Goal: Task Accomplishment & Management: Use online tool/utility

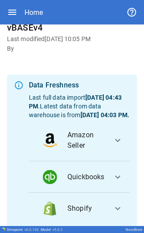
scroll to position [129, 0]
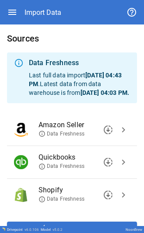
scroll to position [43, 0]
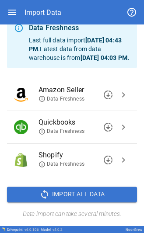
click at [75, 194] on span "Import All Data" at bounding box center [78, 194] width 53 height 11
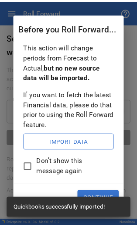
scroll to position [1, 0]
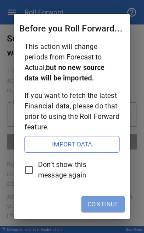
click at [93, 201] on button "Continue" at bounding box center [102, 205] width 43 height 16
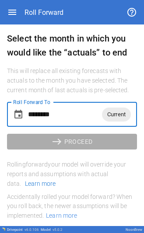
click at [81, 121] on input "********" at bounding box center [65, 114] width 74 height 25
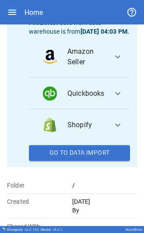
scroll to position [190, 0]
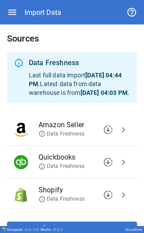
scroll to position [43, 0]
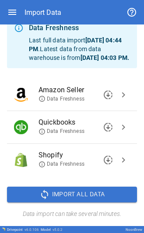
click at [71, 196] on span "Import All Data" at bounding box center [78, 194] width 53 height 11
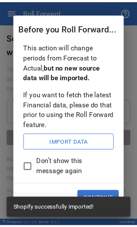
scroll to position [1, 0]
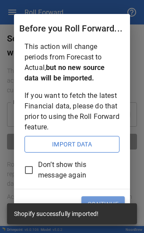
click at [100, 198] on button "Continue" at bounding box center [102, 205] width 43 height 16
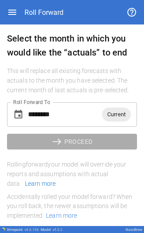
click at [56, 109] on input "********" at bounding box center [65, 114] width 74 height 25
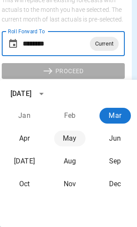
scroll to position [71, 6]
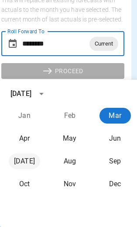
click at [26, 166] on button "[DATE]" at bounding box center [25, 161] width 32 height 16
type input "********"
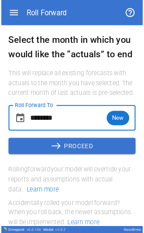
scroll to position [0, 0]
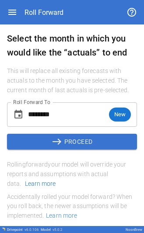
click at [65, 142] on button "east PROCEED" at bounding box center [72, 142] width 130 height 16
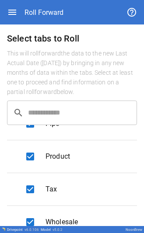
scroll to position [95, 0]
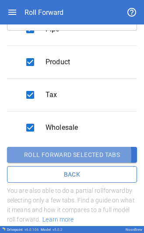
click at [54, 155] on button "Roll forward selected tabs" at bounding box center [72, 155] width 130 height 16
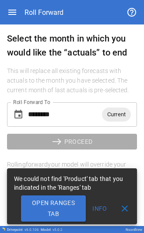
scroll to position [14, 0]
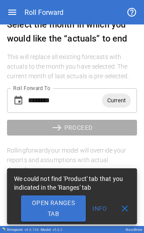
click at [68, 105] on input "********" at bounding box center [65, 100] width 74 height 25
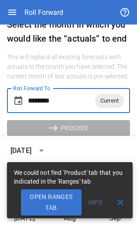
click at [119, 202] on span "close" at bounding box center [121, 202] width 11 height 11
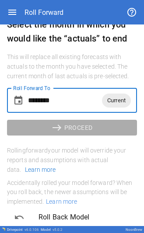
click at [68, 103] on input "********" at bounding box center [65, 100] width 74 height 25
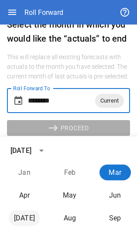
click at [32, 217] on button "[DATE]" at bounding box center [25, 218] width 32 height 16
type input "********"
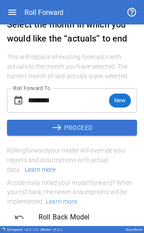
click at [58, 129] on span "east" at bounding box center [58, 128] width 13 height 11
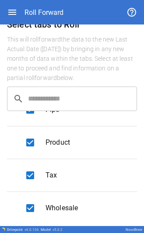
scroll to position [95, 0]
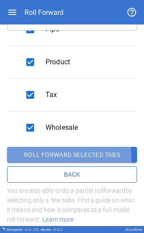
click at [37, 157] on button "Roll forward selected tabs" at bounding box center [72, 155] width 130 height 16
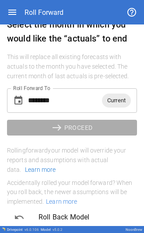
scroll to position [14, 0]
type input "********"
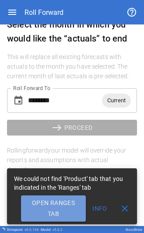
click at [49, 202] on button "Open Ranges Tab" at bounding box center [53, 209] width 65 height 26
click at [60, 204] on button "Open Ranges Tab" at bounding box center [53, 209] width 65 height 26
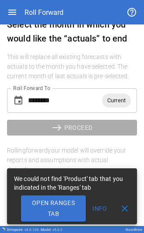
click at [127, 211] on span "close" at bounding box center [125, 209] width 11 height 11
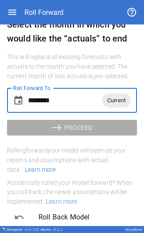
click at [71, 95] on input "********" at bounding box center [65, 100] width 74 height 25
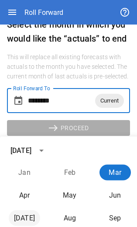
click at [32, 219] on button "[DATE]" at bounding box center [25, 218] width 32 height 16
type input "********"
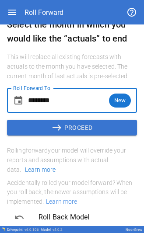
click at [52, 129] on span "east" at bounding box center [58, 128] width 13 height 11
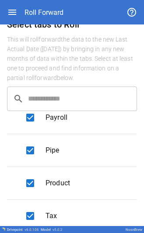
scroll to position [470, 0]
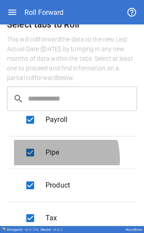
click at [27, 148] on div "Pipe" at bounding box center [72, 152] width 116 height 25
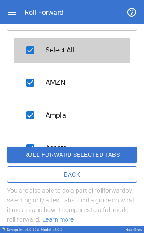
scroll to position [0, 0]
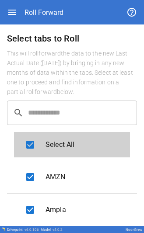
click at [44, 119] on input "text" at bounding box center [82, 113] width 109 height 25
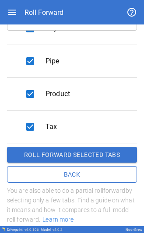
scroll to position [481, 0]
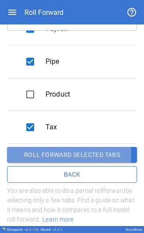
click at [61, 154] on button "Roll forward selected tabs" at bounding box center [72, 155] width 130 height 16
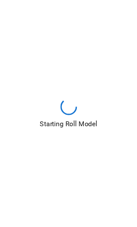
scroll to position [14, 0]
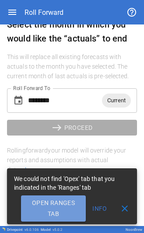
click at [70, 212] on button "Open Ranges Tab" at bounding box center [53, 209] width 65 height 26
click at [43, 220] on button "Open Ranges Tab" at bounding box center [53, 209] width 65 height 26
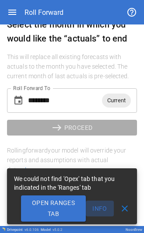
click at [101, 207] on button "Info" at bounding box center [100, 209] width 28 height 16
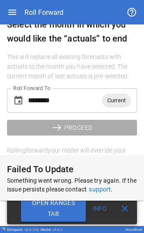
click at [100, 206] on span at bounding box center [99, 204] width 21 height 7
click at [64, 105] on input "********" at bounding box center [65, 100] width 74 height 25
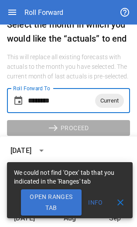
click at [119, 201] on span "close" at bounding box center [121, 202] width 11 height 11
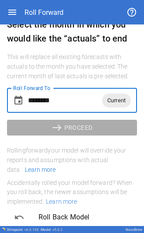
click at [73, 95] on input "********" at bounding box center [65, 100] width 74 height 25
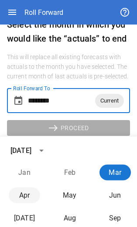
scroll to position [3, 0]
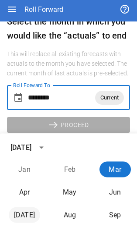
click at [25, 212] on button "[DATE]" at bounding box center [25, 215] width 32 height 16
type input "********"
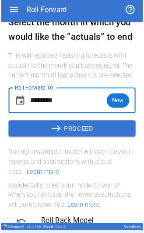
scroll to position [0, 0]
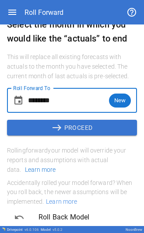
click at [56, 129] on span "east" at bounding box center [58, 128] width 13 height 11
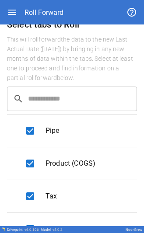
scroll to position [95, 0]
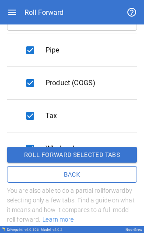
click at [63, 159] on button "Roll forward selected tabs" at bounding box center [72, 155] width 130 height 16
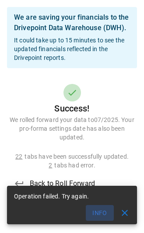
click at [102, 216] on button "Info" at bounding box center [100, 213] width 28 height 16
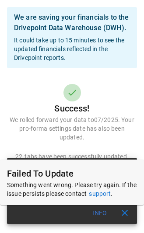
scroll to position [14, 0]
click at [97, 115] on h6 "Success!" at bounding box center [72, 109] width 130 height 14
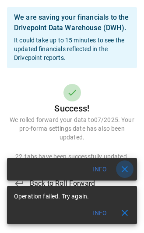
click at [120, 166] on span "close" at bounding box center [125, 169] width 11 height 11
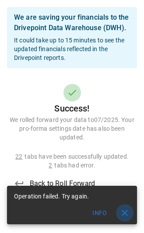
click at [120, 217] on span "close" at bounding box center [125, 213] width 11 height 11
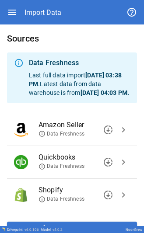
scroll to position [43, 0]
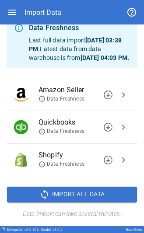
click at [60, 199] on span "Import All Data" at bounding box center [78, 194] width 53 height 11
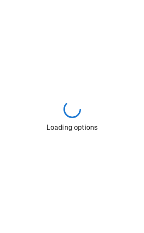
scroll to position [0, 0]
